Goal: Check status: Check status

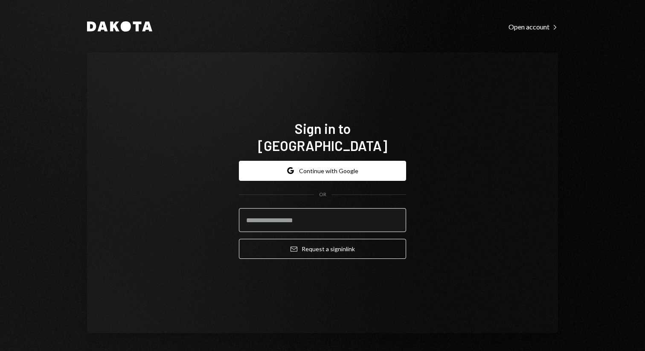
click at [283, 210] on input "email" at bounding box center [322, 220] width 167 height 24
type input "**********"
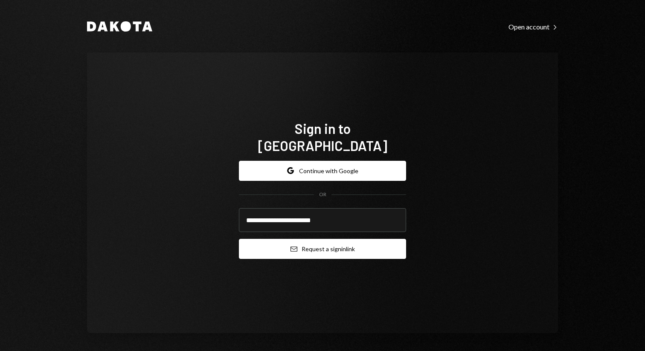
click at [316, 246] on button "Email Request a sign in link" at bounding box center [322, 249] width 167 height 20
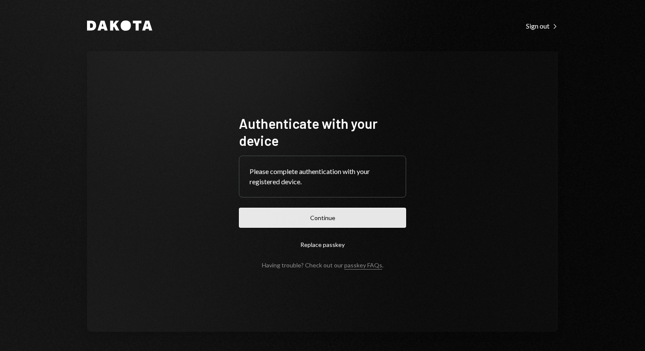
click at [358, 210] on button "Continue" at bounding box center [322, 218] width 167 height 20
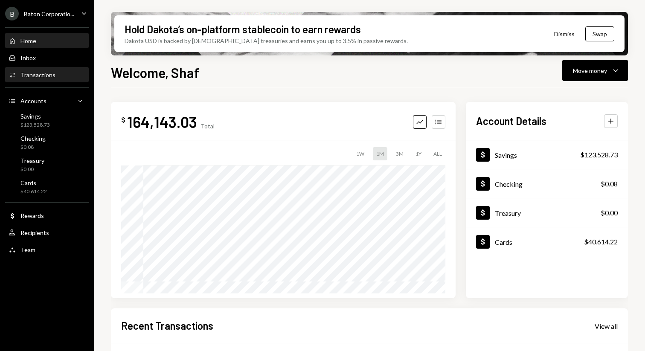
click at [43, 80] on div "Activities Transactions" at bounding box center [47, 75] width 77 height 15
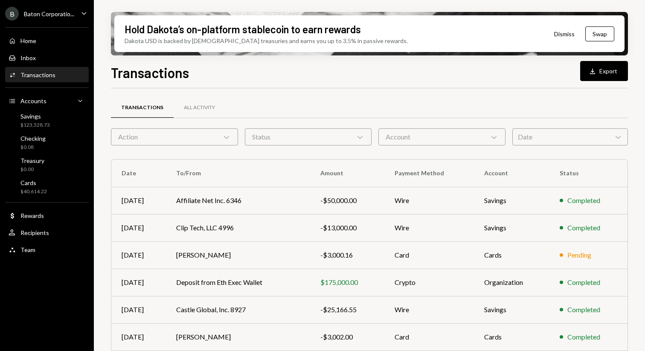
click at [211, 131] on div "Action Chevron Down" at bounding box center [174, 136] width 127 height 17
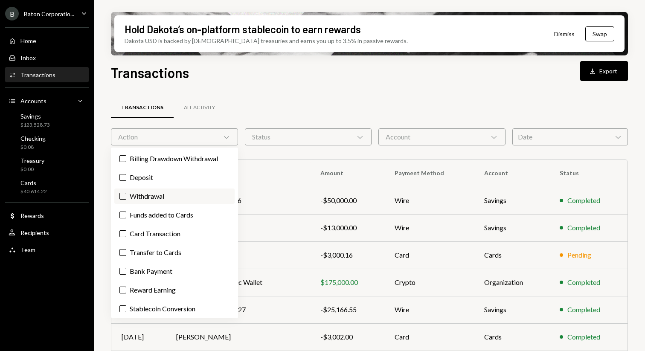
click at [172, 192] on label "Withdrawal" at bounding box center [174, 196] width 120 height 15
click at [126, 193] on button "Withdrawal" at bounding box center [122, 196] width 7 height 7
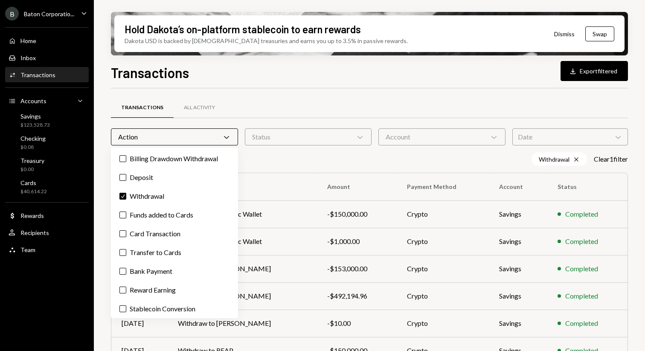
click at [338, 90] on div "Transactions All Activity Action Chevron Down Status Chevron Down Account Chevr…" at bounding box center [369, 298] width 517 height 421
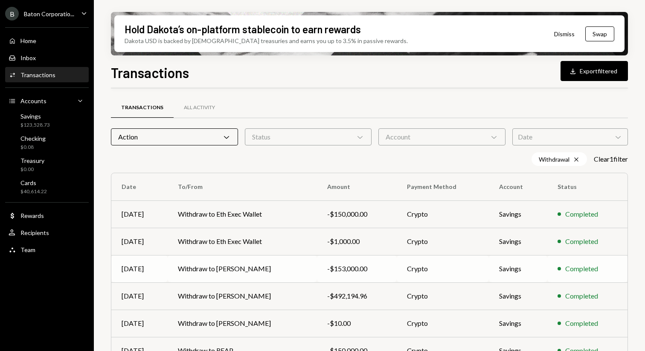
scroll to position [149, 0]
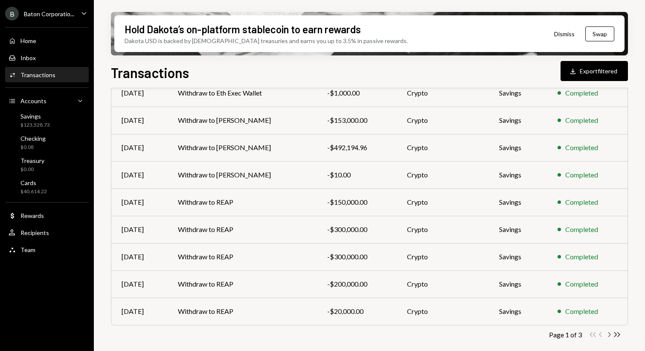
click at [609, 337] on icon "Chevron Right" at bounding box center [609, 335] width 8 height 8
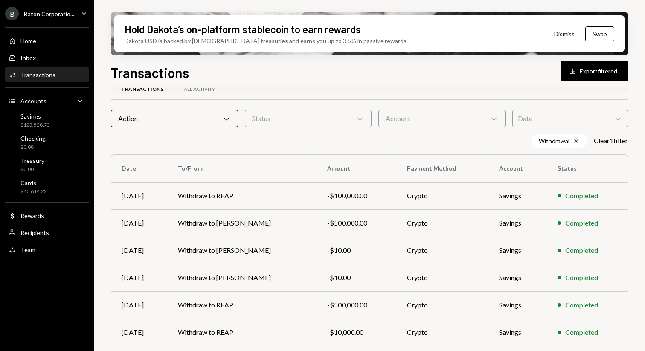
scroll to position [18, 0]
click at [350, 229] on td "-$500,000.00" at bounding box center [357, 223] width 80 height 27
click at [298, 219] on td "Withdraw to [PERSON_NAME]" at bounding box center [242, 223] width 149 height 27
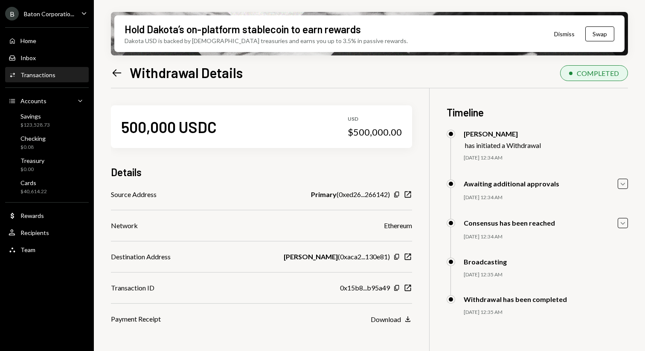
click at [365, 259] on div "[PERSON_NAME] ( 0xaca2...130e81 )" at bounding box center [337, 257] width 106 height 10
click at [399, 257] on icon "button" at bounding box center [396, 257] width 5 height 6
click at [412, 257] on div "500,000 USDC USD $500,000.00 Details Source Address Primary ( 0xed26...266142 )…" at bounding box center [369, 263] width 517 height 351
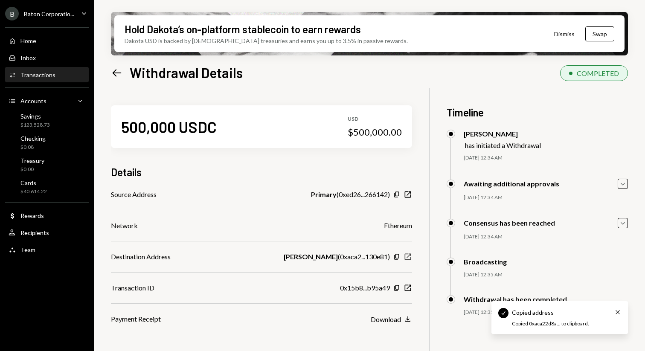
click at [406, 256] on icon "New Window" at bounding box center [408, 257] width 9 height 9
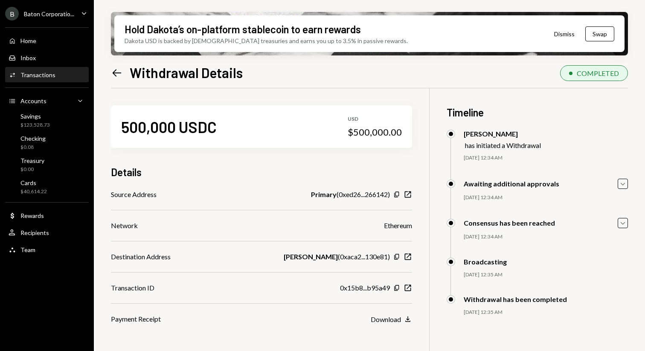
click at [119, 69] on icon "Left Arrow" at bounding box center [117, 73] width 12 height 12
